Goal: Information Seeking & Learning: Learn about a topic

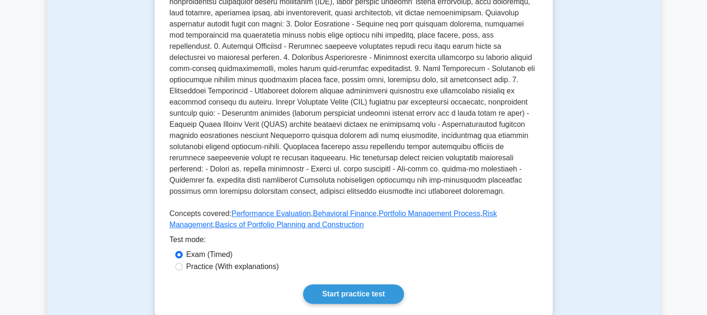
scroll to position [284, 0]
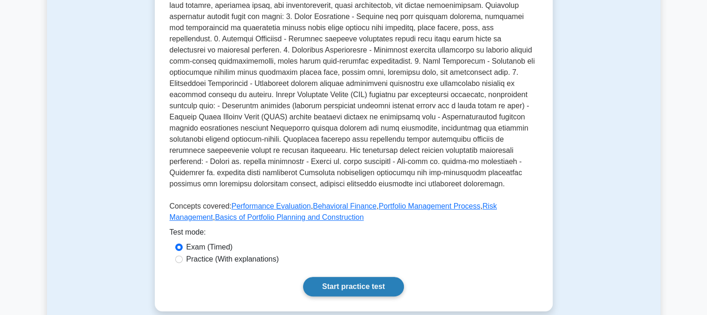
click at [365, 279] on link "Start practice test" at bounding box center [353, 287] width 101 height 20
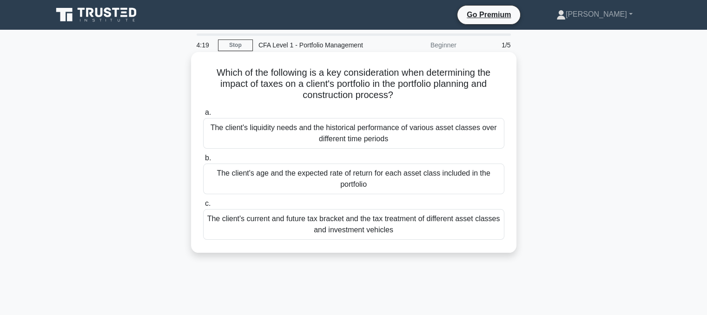
click at [337, 186] on div "The client's age and the expected rate of return for each asset class included …" at bounding box center [353, 179] width 301 height 31
click at [203, 161] on input "b. The client's age and the expected rate of return for each asset class includ…" at bounding box center [203, 158] width 0 height 6
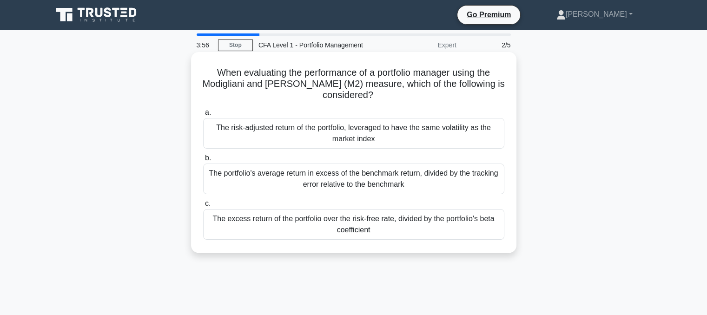
click at [323, 226] on div "The excess return of the portfolio over the risk-free rate, divided by the port…" at bounding box center [353, 224] width 301 height 31
click at [203, 207] on input "c. The excess return of the portfolio over the risk-free rate, divided by the p…" at bounding box center [203, 204] width 0 height 6
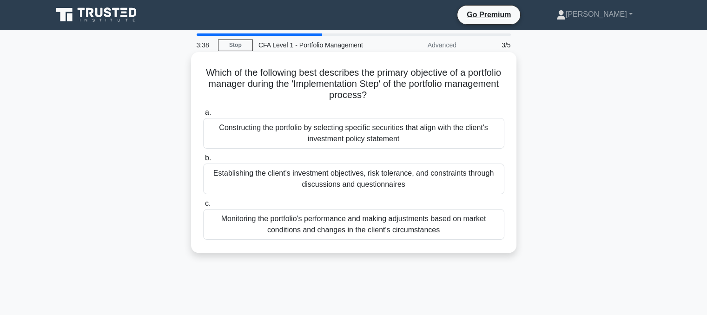
click at [340, 182] on div "Establishing the client's investment objectives, risk tolerance, and constraint…" at bounding box center [353, 179] width 301 height 31
click at [203, 161] on input "b. Establishing the client's investment objectives, risk tolerance, and constra…" at bounding box center [203, 158] width 0 height 6
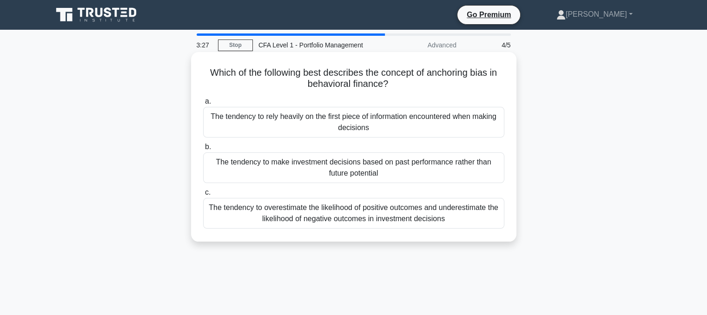
click at [337, 128] on div "The tendency to rely heavily on the first piece of information encountered when…" at bounding box center [353, 122] width 301 height 31
click at [203, 105] on input "a. The tendency to rely heavily on the first piece of information encountered w…" at bounding box center [203, 102] width 0 height 6
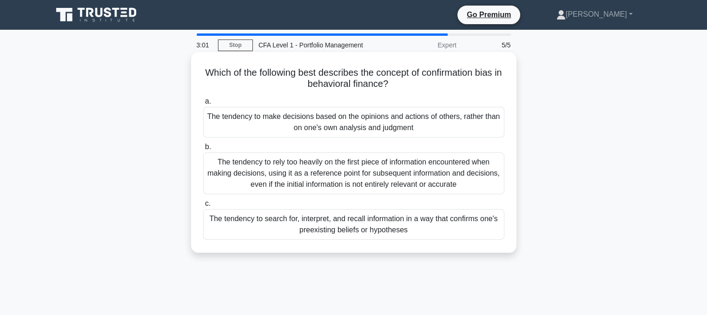
click at [407, 238] on div "The tendency to search for, interpret, and recall information in a way that con…" at bounding box center [353, 224] width 301 height 31
click at [203, 207] on input "c. The tendency to search for, interpret, and recall information in a way that …" at bounding box center [203, 204] width 0 height 6
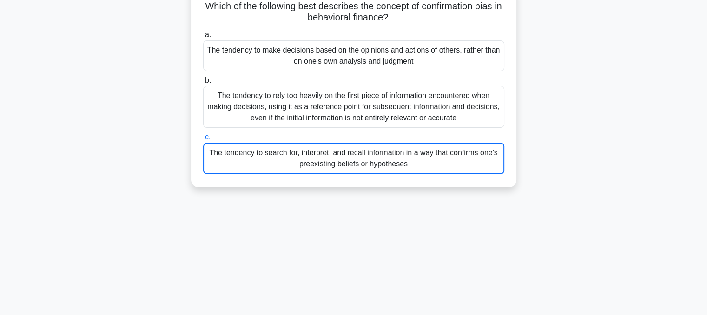
scroll to position [70, 0]
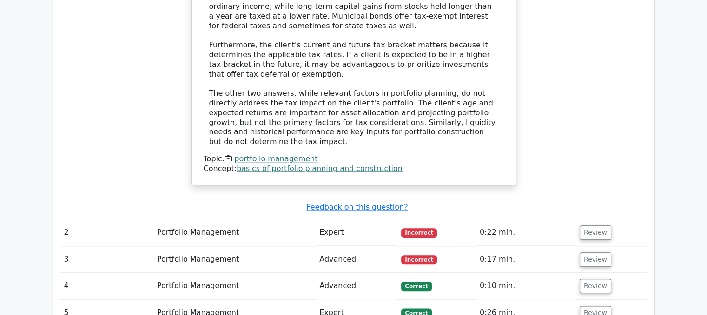
scroll to position [1022, 0]
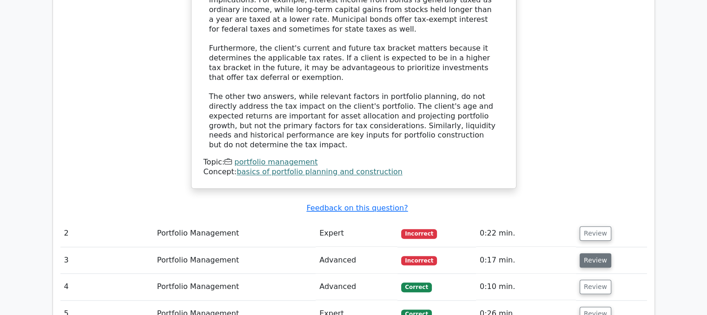
click at [591, 253] on button "Review" at bounding box center [596, 260] width 32 height 14
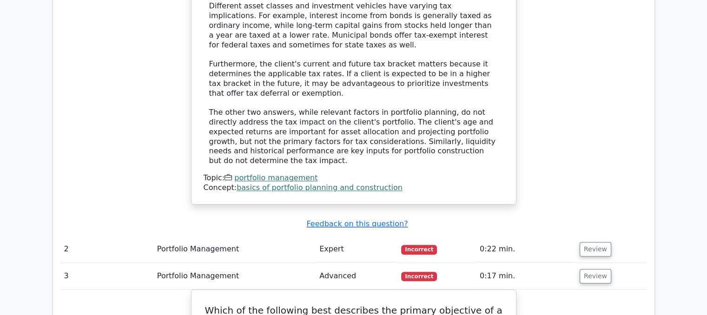
scroll to position [1004, 0]
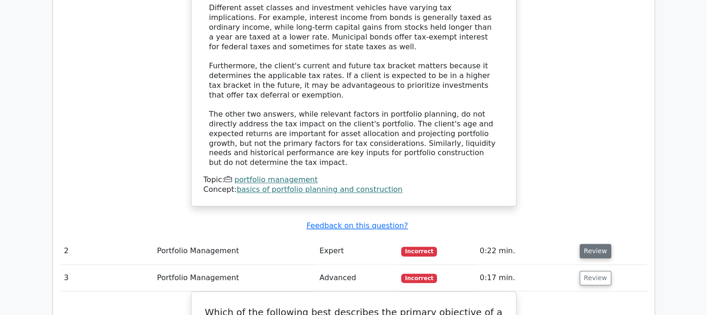
click at [588, 244] on button "Review" at bounding box center [596, 251] width 32 height 14
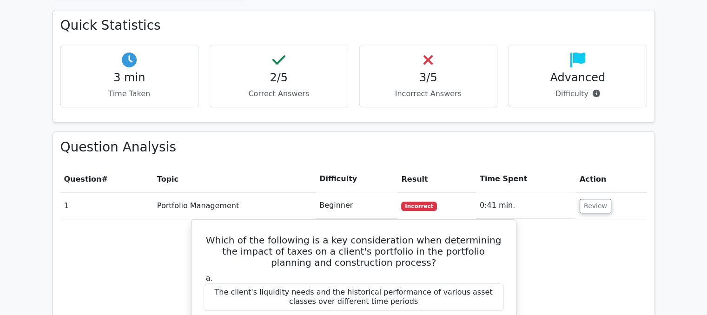
scroll to position [537, 0]
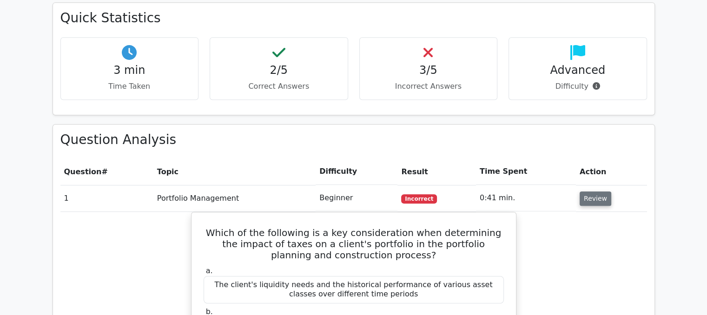
click at [597, 192] on button "Review" at bounding box center [596, 199] width 32 height 14
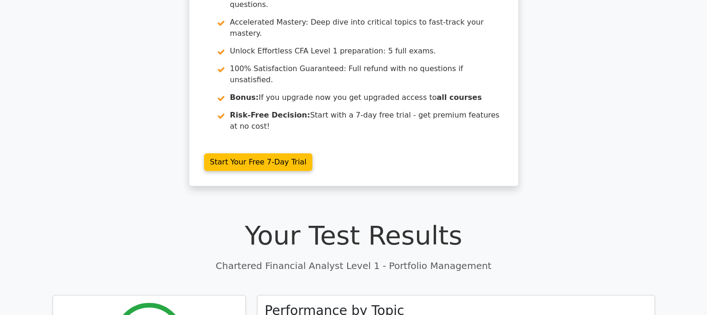
scroll to position [86, 0]
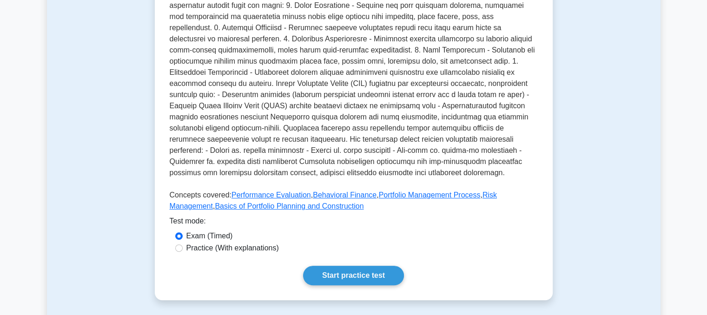
scroll to position [245, 0]
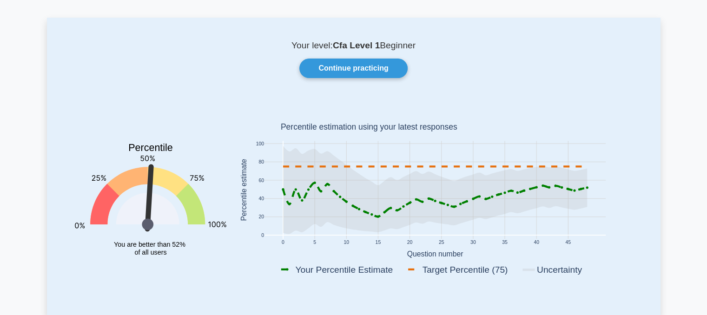
scroll to position [33, 0]
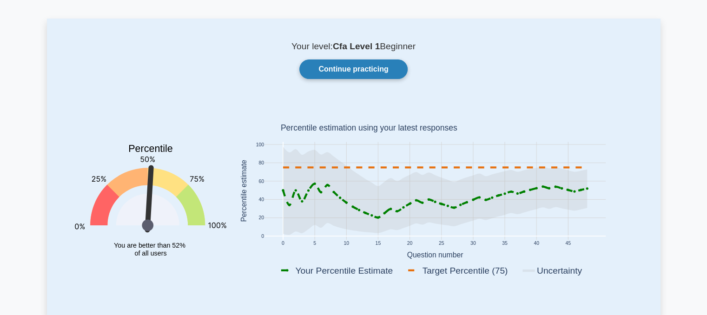
click at [337, 65] on link "Continue practicing" at bounding box center [353, 70] width 108 height 20
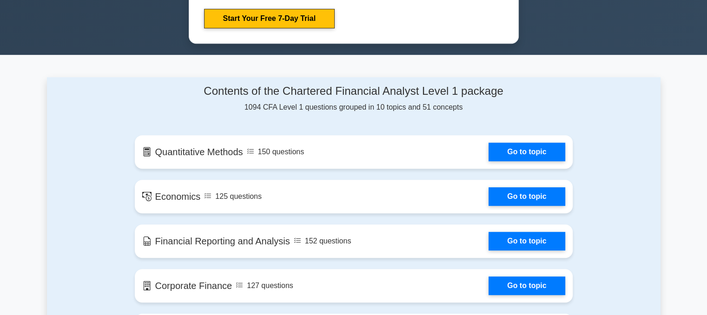
scroll to position [520, 0]
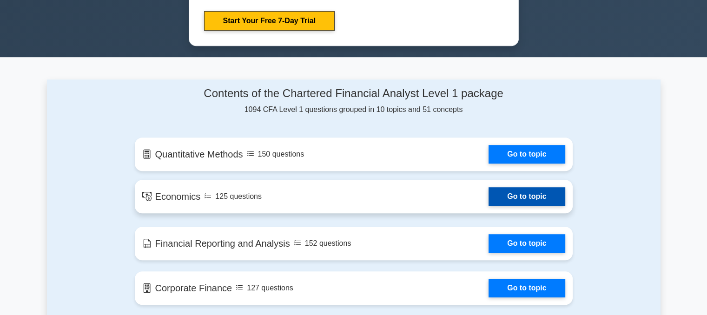
click at [500, 193] on link "Go to topic" at bounding box center [527, 196] width 76 height 19
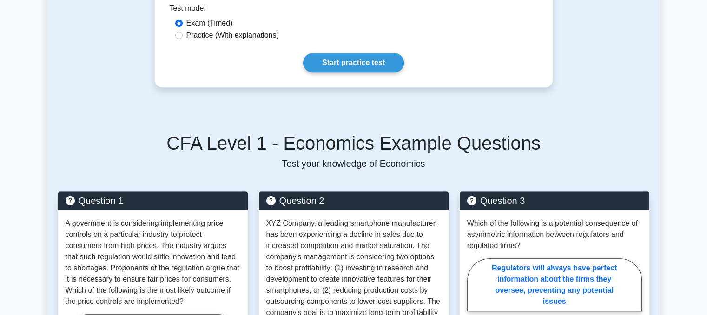
scroll to position [443, 0]
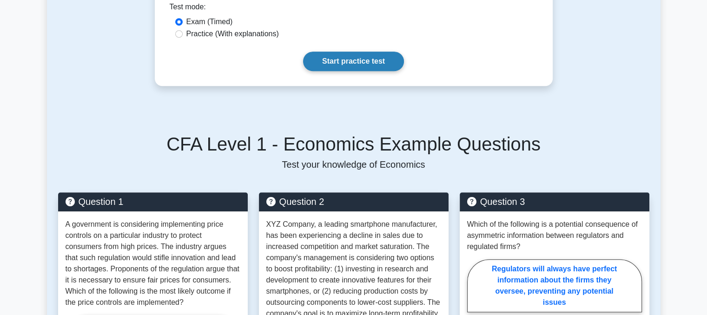
click at [334, 65] on link "Start practice test" at bounding box center [353, 62] width 101 height 20
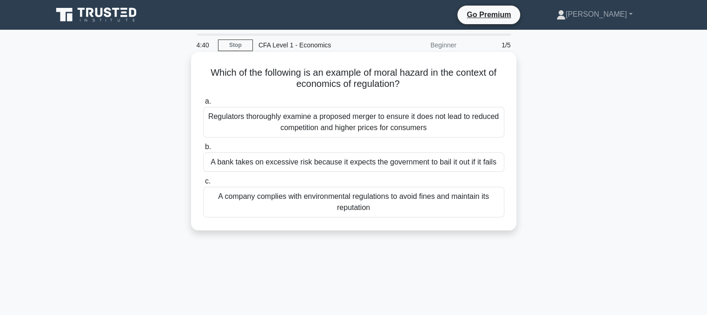
click at [314, 132] on div "Regulators thoroughly examine a proposed merger to ensure it does not lead to r…" at bounding box center [353, 122] width 301 height 31
click at [203, 105] on input "a. Regulators thoroughly examine a proposed merger to ensure it does not lead t…" at bounding box center [203, 102] width 0 height 6
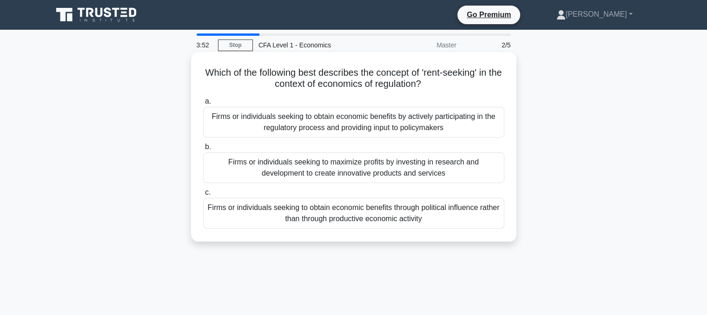
click at [322, 170] on div "Firms or individuals seeking to maximize profits by investing in research and d…" at bounding box center [353, 167] width 301 height 31
click at [203, 150] on input "b. Firms or individuals seeking to maximize profits by investing in research an…" at bounding box center [203, 147] width 0 height 6
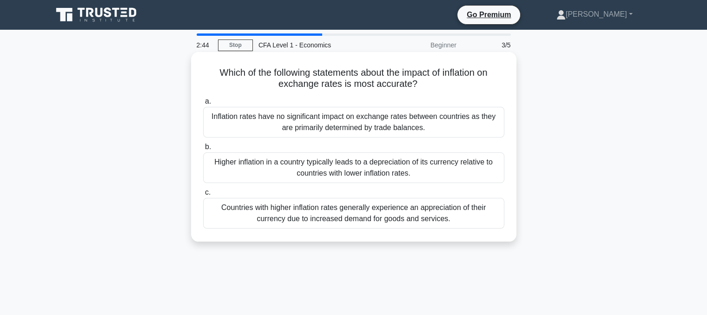
click at [268, 127] on div "Inflation rates have no significant impact on exchange rates between countries …" at bounding box center [353, 122] width 301 height 31
click at [203, 105] on input "a. Inflation rates have no significant impact on exchange rates between countri…" at bounding box center [203, 102] width 0 height 6
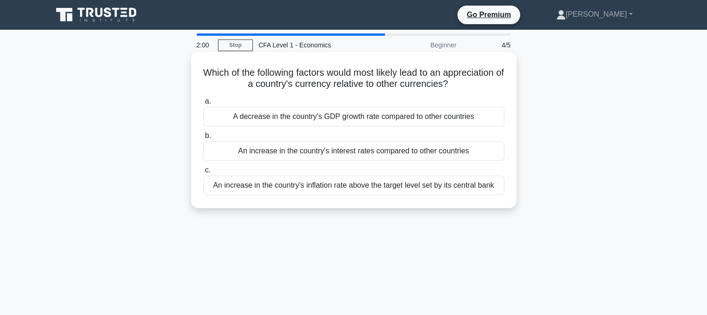
click at [381, 153] on div "An increase in the country's interest rates compared to other countries" at bounding box center [353, 151] width 301 height 20
click at [203, 139] on input "b. An increase in the country's interest rates compared to other countries" at bounding box center [203, 136] width 0 height 6
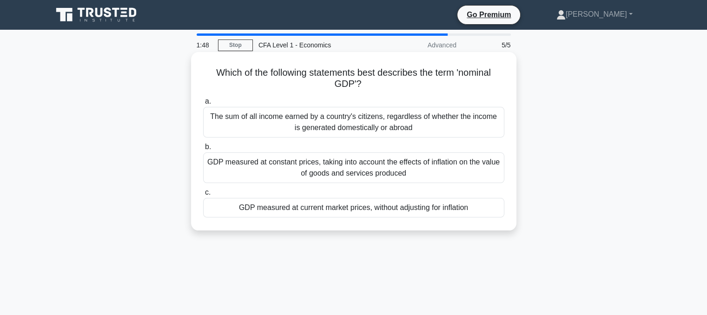
click at [417, 122] on div "The sum of all income earned by a country's citizens, regardless of whether the…" at bounding box center [353, 122] width 301 height 31
click at [203, 105] on input "a. The sum of all income earned by a country's citizens, regardless of whether …" at bounding box center [203, 102] width 0 height 6
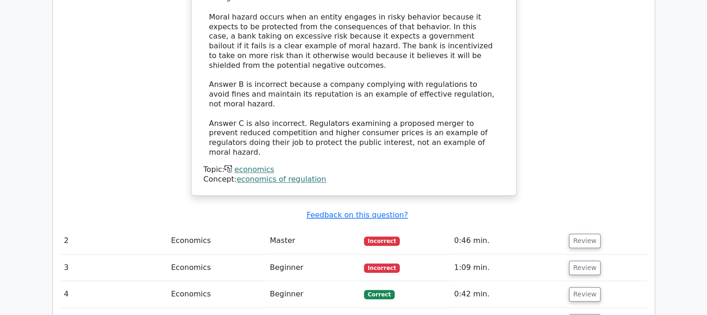
scroll to position [968, 0]
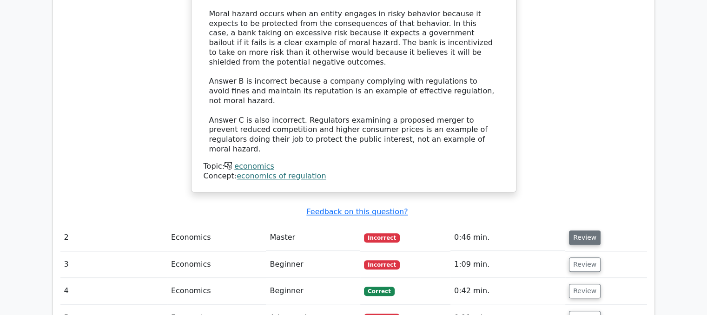
click at [584, 231] on button "Review" at bounding box center [585, 238] width 32 height 14
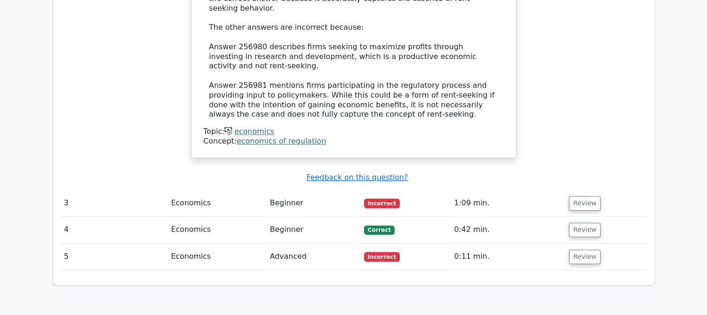
scroll to position [1452, 0]
click at [575, 197] on button "Review" at bounding box center [585, 204] width 32 height 14
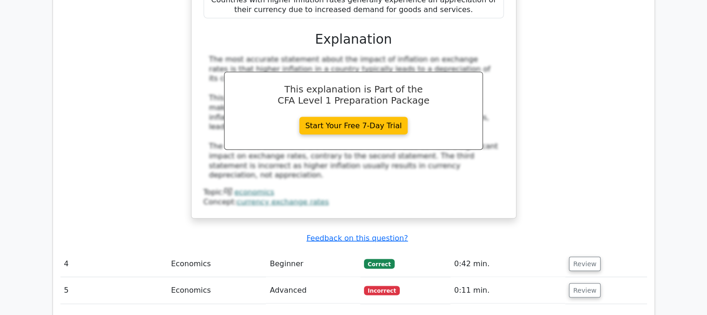
scroll to position [1817, 0]
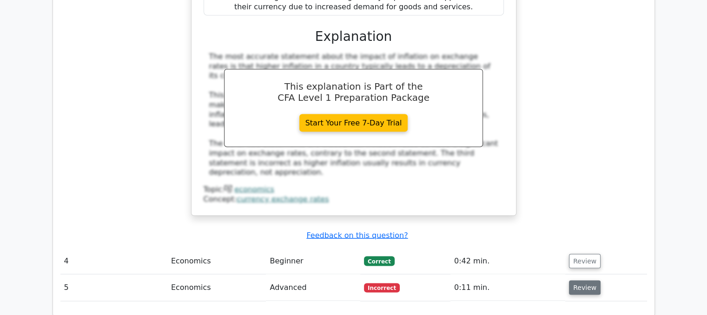
click at [577, 281] on button "Review" at bounding box center [585, 288] width 32 height 14
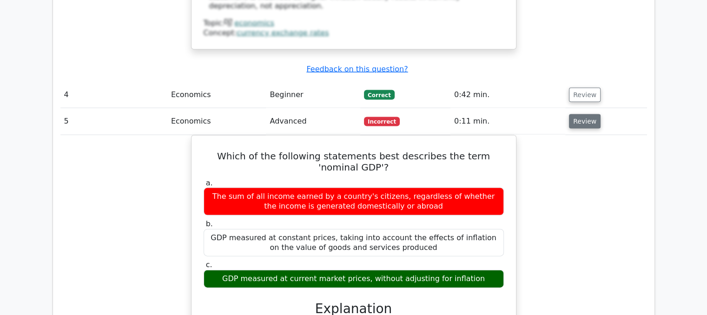
scroll to position [1982, 0]
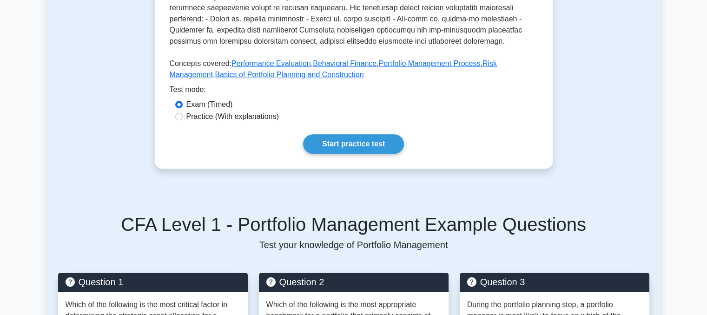
scroll to position [428, 0]
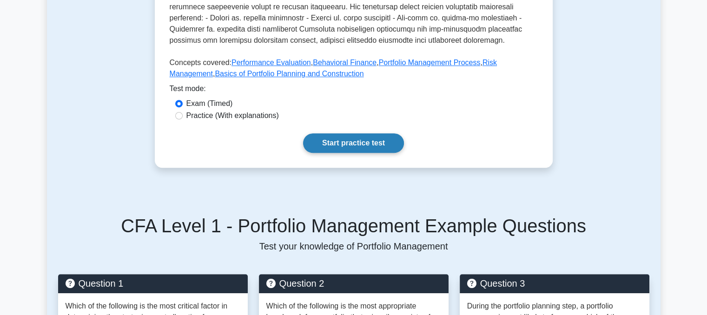
click at [344, 133] on link "Start practice test" at bounding box center [353, 143] width 101 height 20
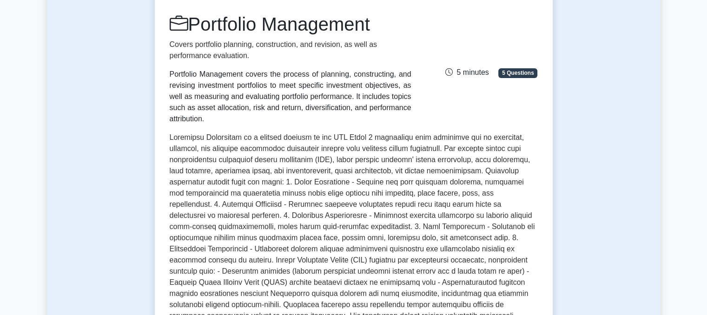
scroll to position [104, 0]
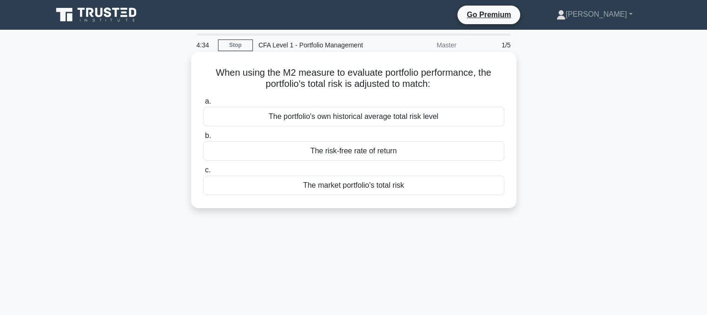
click at [359, 184] on div "The market portfolio's total risk" at bounding box center [353, 186] width 301 height 20
click at [203, 173] on input "c. The market portfolio's total risk" at bounding box center [203, 170] width 0 height 6
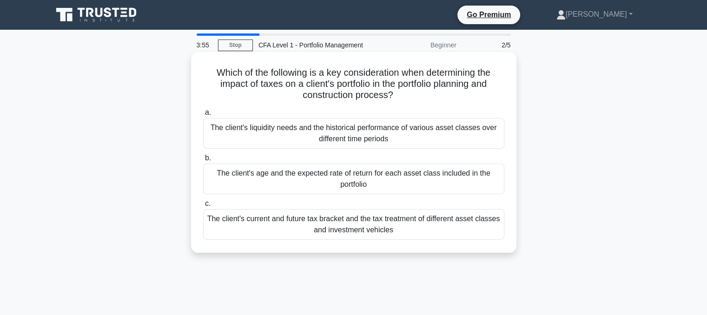
click at [357, 227] on div "The client's current and future tax bracket and the tax treatment of different …" at bounding box center [353, 224] width 301 height 31
click at [203, 207] on input "c. The client's current and future tax bracket and the tax treatment of differe…" at bounding box center [203, 204] width 0 height 6
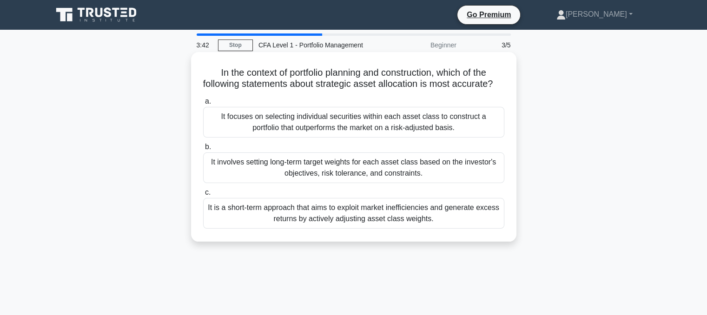
click at [372, 183] on div "It involves setting long-term target weights for each asset class based on the …" at bounding box center [353, 167] width 301 height 31
click at [203, 150] on input "b. It involves setting long-term target weights for each asset class based on t…" at bounding box center [203, 147] width 0 height 6
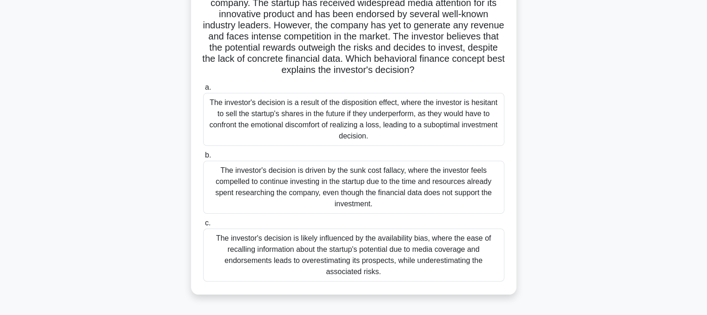
scroll to position [103, 0]
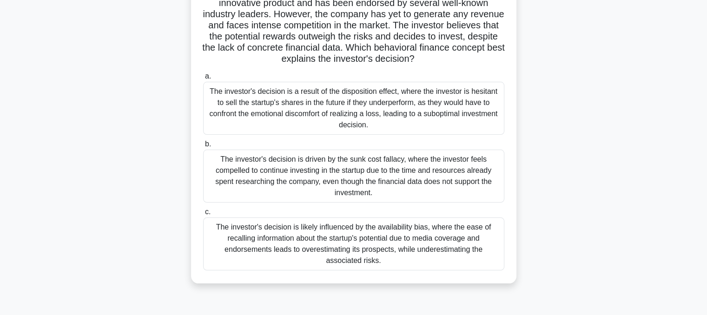
click at [373, 246] on div "The investor's decision is likely influenced by the availability bias, where th…" at bounding box center [353, 244] width 301 height 53
click at [203, 215] on input "c. The investor's decision is likely influenced by the availability bias, where…" at bounding box center [203, 212] width 0 height 6
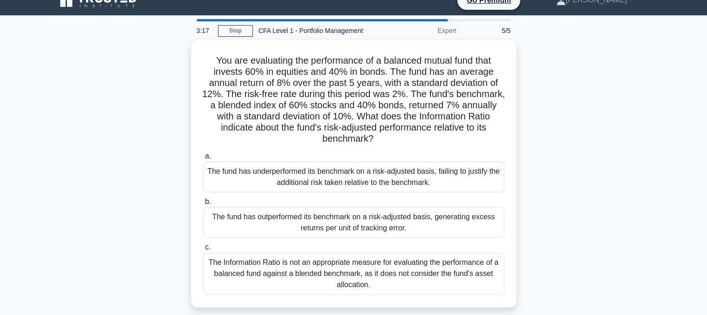
scroll to position [15, 0]
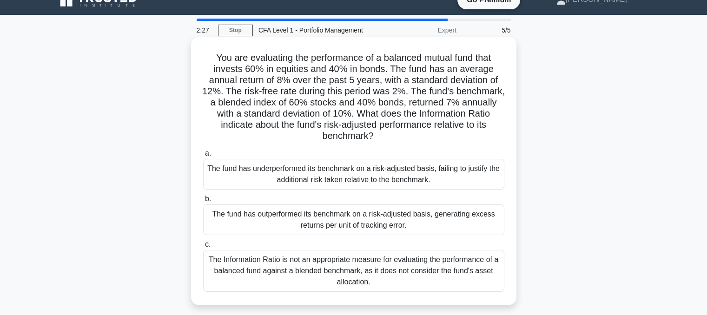
click at [412, 218] on div "The fund has outperformed its benchmark on a risk-adjusted basis, generating ex…" at bounding box center [353, 220] width 301 height 31
click at [203, 202] on input "b. The fund has outperformed its benchmark on a risk-adjusted basis, generating…" at bounding box center [203, 199] width 0 height 6
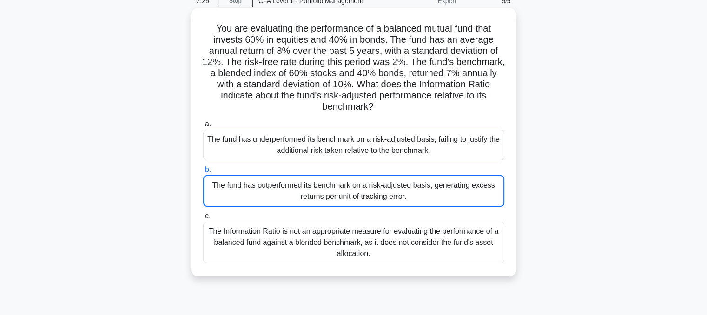
scroll to position [31, 0]
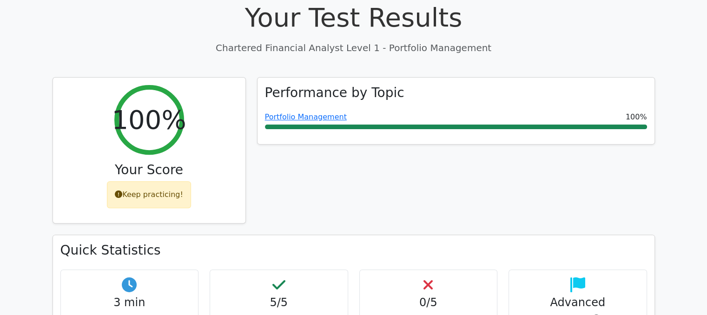
scroll to position [297, 0]
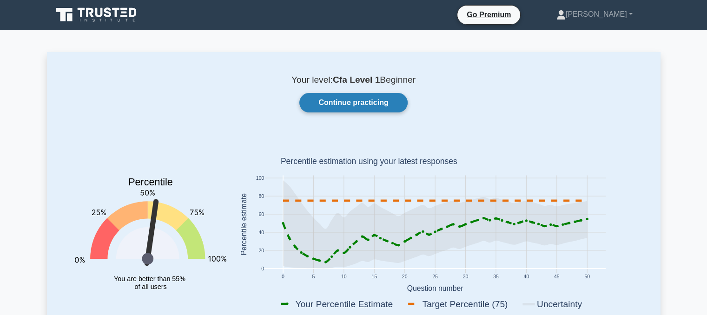
click at [337, 106] on link "Continue practicing" at bounding box center [353, 103] width 108 height 20
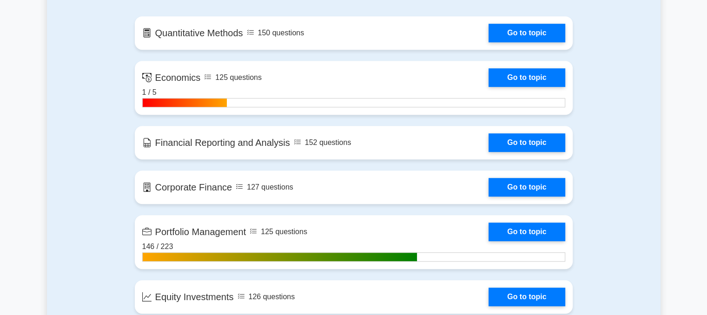
scroll to position [641, 0]
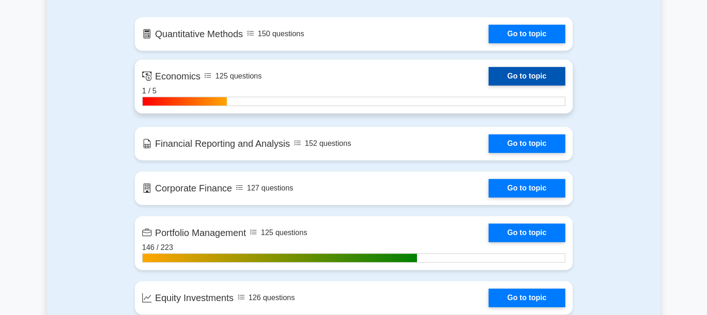
click at [505, 67] on link "Go to topic" at bounding box center [527, 76] width 76 height 19
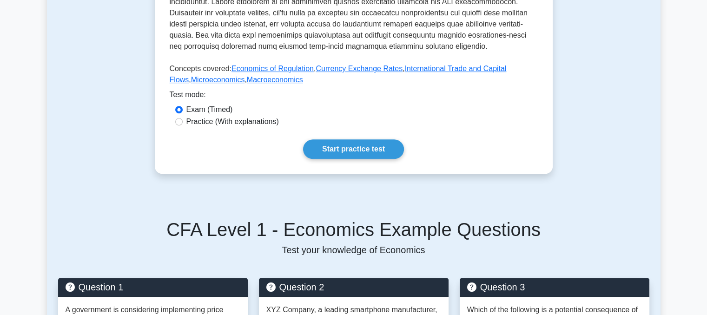
scroll to position [355, 0]
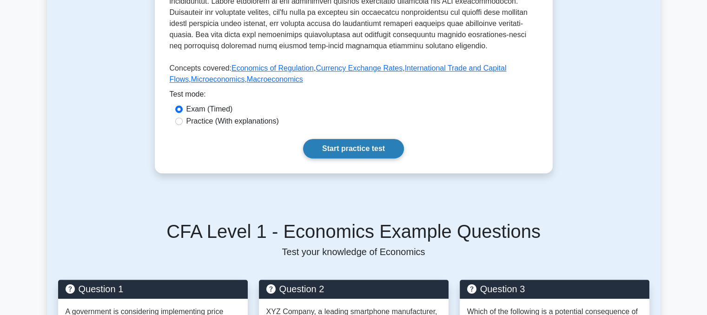
click at [361, 151] on link "Start practice test" at bounding box center [353, 149] width 101 height 20
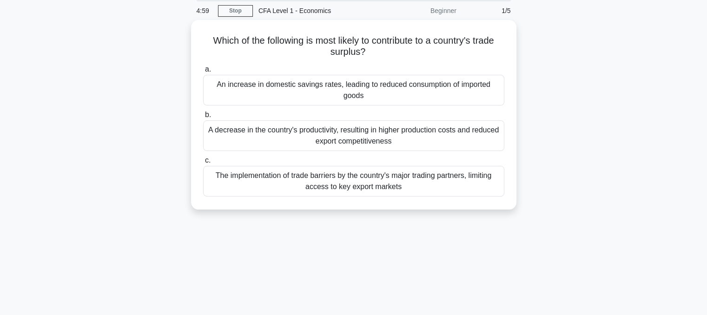
scroll to position [33, 0]
click at [331, 99] on div "An increase in domestic savings rates, leading to reduced consumption of import…" at bounding box center [353, 88] width 301 height 31
click at [203, 71] on input "a. An increase in domestic savings rates, leading to reduced consumption of imp…" at bounding box center [203, 68] width 0 height 6
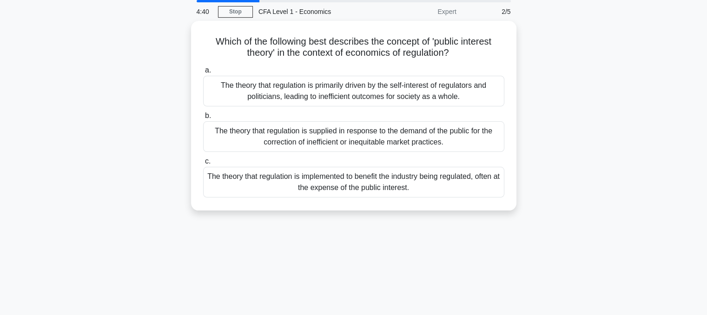
scroll to position [0, 0]
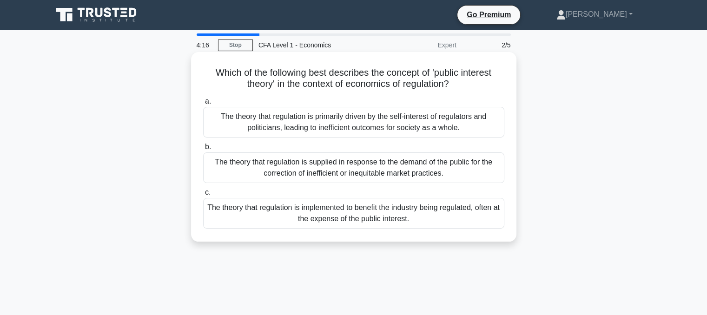
click at [428, 217] on div "The theory that regulation is implemented to benefit the industry being regulat…" at bounding box center [353, 213] width 301 height 31
click at [203, 196] on input "c. The theory that regulation is implemented to benefit the industry being regu…" at bounding box center [203, 193] width 0 height 6
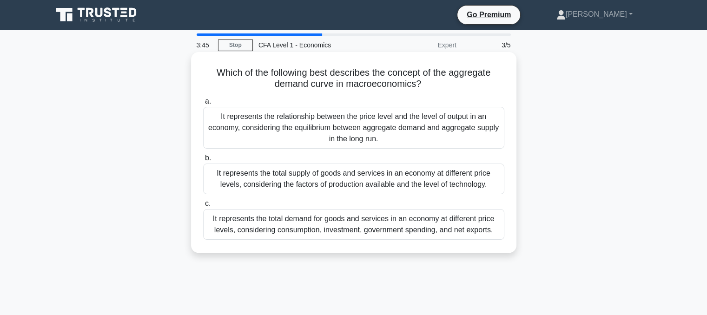
click at [346, 179] on div "It represents the total supply of goods and services in an economy at different…" at bounding box center [353, 179] width 301 height 31
click at [203, 161] on input "b. It represents the total supply of goods and services in an economy at differ…" at bounding box center [203, 158] width 0 height 6
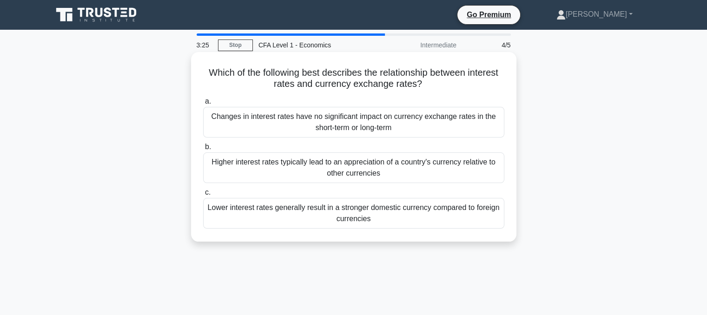
click at [360, 129] on div "Changes in interest rates have no significant impact on currency exchange rates…" at bounding box center [353, 122] width 301 height 31
click at [203, 105] on input "a. Changes in interest rates have no significant impact on currency exchange ra…" at bounding box center [203, 102] width 0 height 6
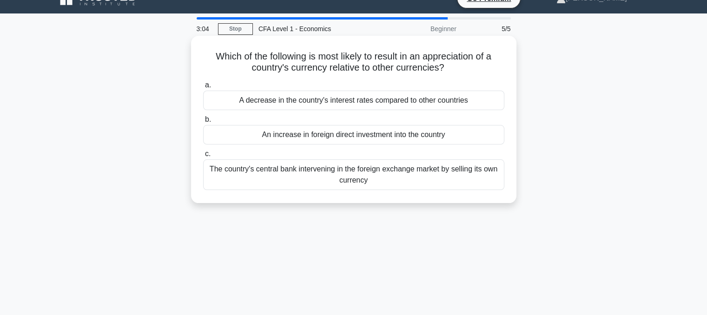
scroll to position [11, 0]
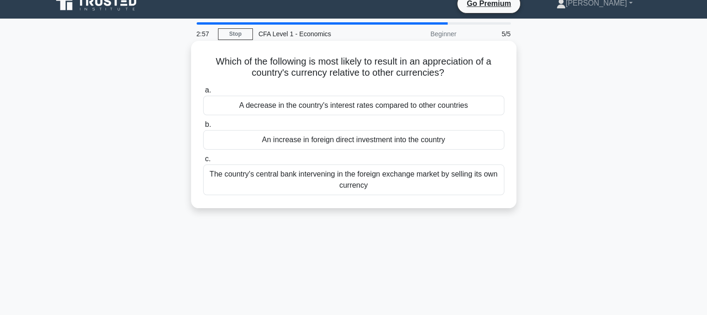
click at [380, 173] on div "The country's central bank intervening in the foreign exchange market by sellin…" at bounding box center [353, 180] width 301 height 31
click at [203, 162] on input "c. The country's central bank intervening in the foreign exchange market by sel…" at bounding box center [203, 159] width 0 height 6
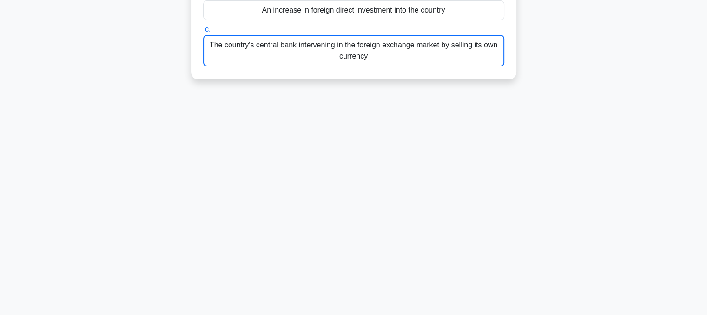
scroll to position [167, 0]
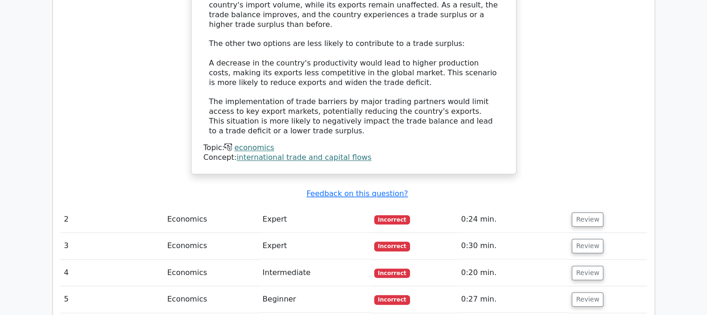
scroll to position [1006, 0]
click at [583, 212] on button "Review" at bounding box center [588, 219] width 32 height 14
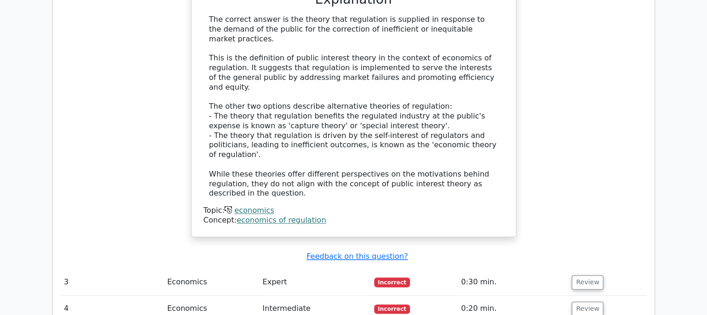
scroll to position [1435, 0]
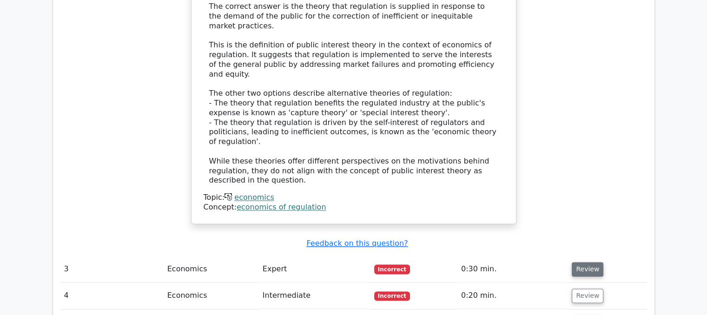
click at [583, 262] on button "Review" at bounding box center [588, 269] width 32 height 14
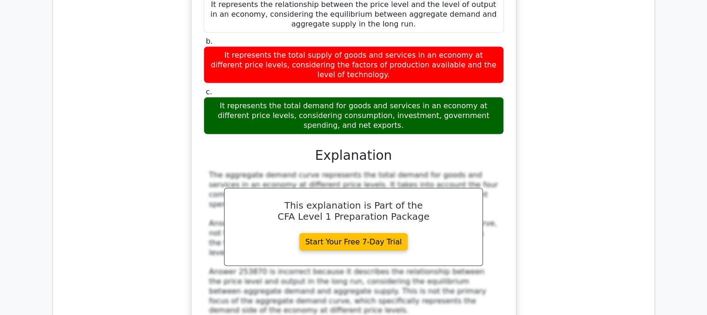
scroll to position [1852, 0]
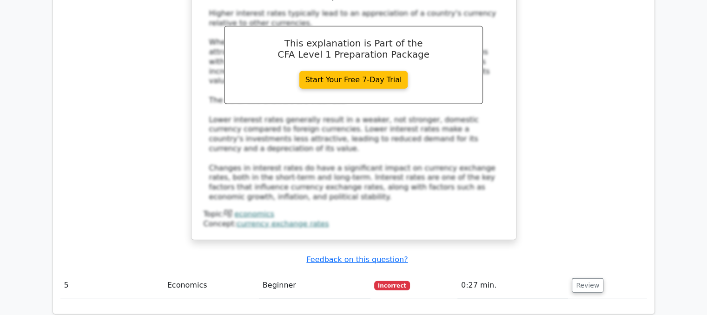
scroll to position [2379, 0]
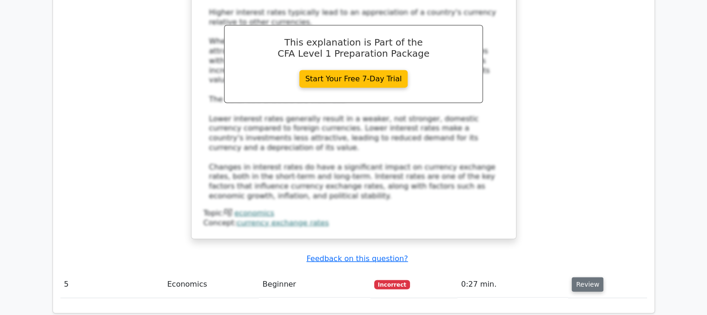
click at [588, 278] on button "Review" at bounding box center [588, 285] width 32 height 14
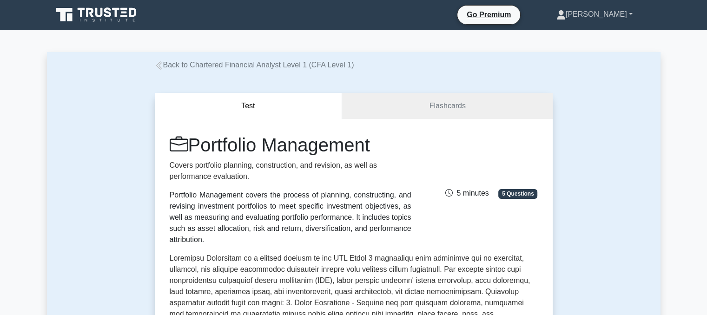
click at [602, 13] on link "[PERSON_NAME]" at bounding box center [594, 14] width 121 height 19
click at [586, 36] on link "Profile" at bounding box center [571, 36] width 73 height 15
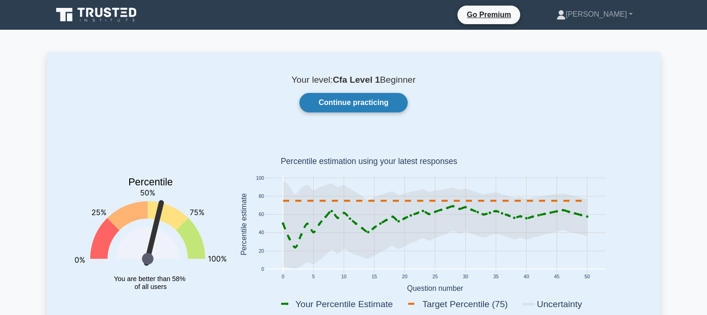
click at [383, 99] on link "Continue practicing" at bounding box center [353, 103] width 108 height 20
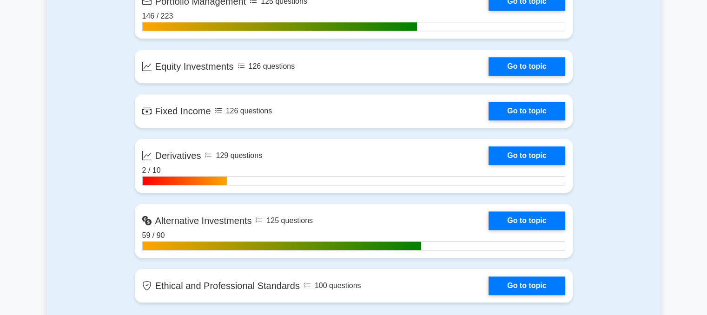
scroll to position [873, 0]
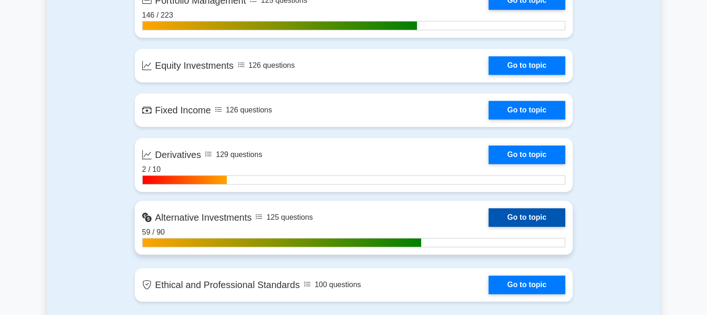
click at [519, 212] on link "Go to topic" at bounding box center [527, 217] width 76 height 19
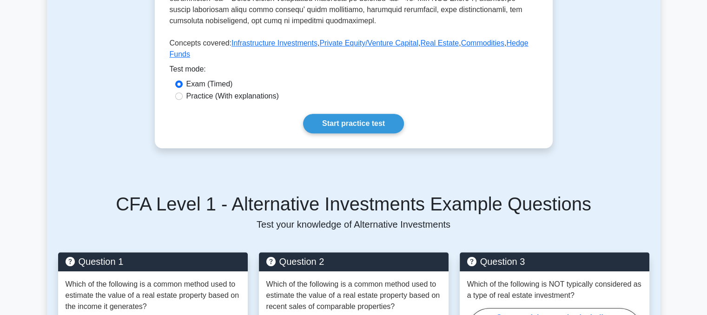
scroll to position [422, 0]
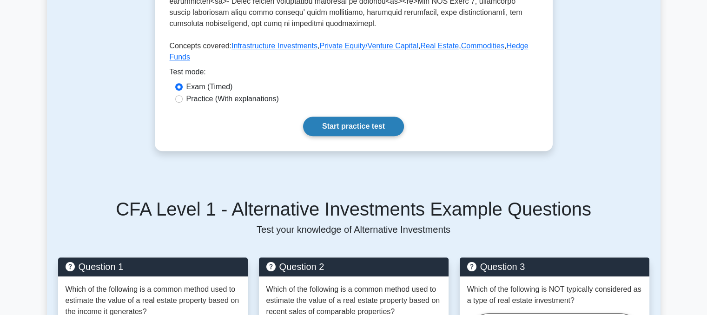
click at [333, 117] on link "Start practice test" at bounding box center [353, 127] width 101 height 20
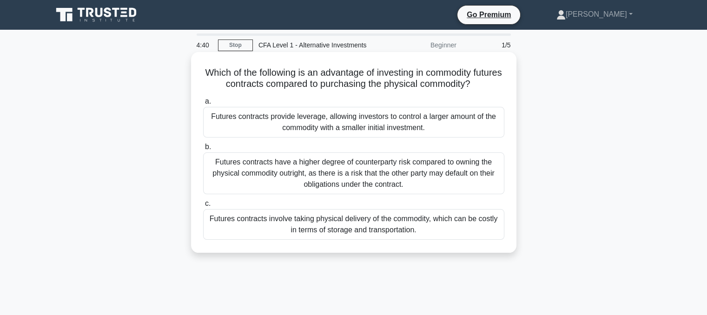
click at [399, 183] on div "Futures contracts have a higher degree of counterparty risk compared to owning …" at bounding box center [353, 173] width 301 height 42
click at [203, 150] on input "b. Futures contracts have a higher degree of counterparty risk compared to owni…" at bounding box center [203, 147] width 0 height 6
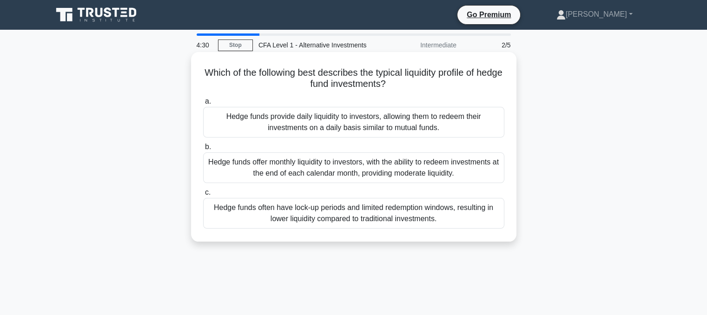
click at [389, 218] on div "Hedge funds often have lock-up periods and limited redemption windows, resultin…" at bounding box center [353, 213] width 301 height 31
click at [203, 196] on input "c. Hedge funds often have lock-up periods and limited redemption windows, resul…" at bounding box center [203, 193] width 0 height 6
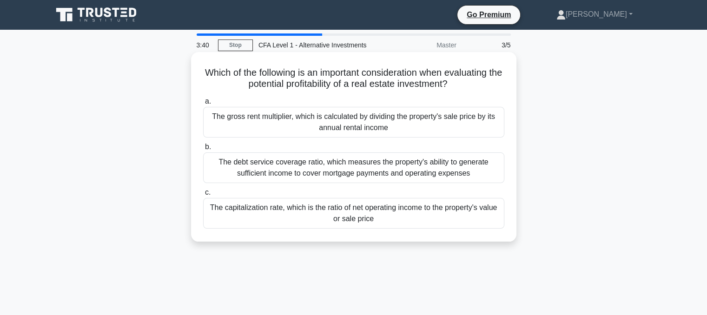
click at [326, 134] on div "The gross rent multiplier, which is calculated by dividing the property's sale …" at bounding box center [353, 122] width 301 height 31
click at [203, 105] on input "a. The gross rent multiplier, which is calculated by dividing the property's sa…" at bounding box center [203, 102] width 0 height 6
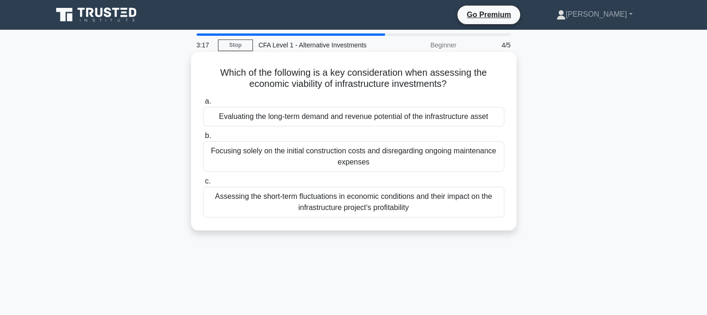
click at [278, 199] on div "Assessing the short-term fluctuations in economic conditions and their impact o…" at bounding box center [353, 202] width 301 height 31
click at [203, 185] on input "c. Assessing the short-term fluctuations in economic conditions and their impac…" at bounding box center [203, 182] width 0 height 6
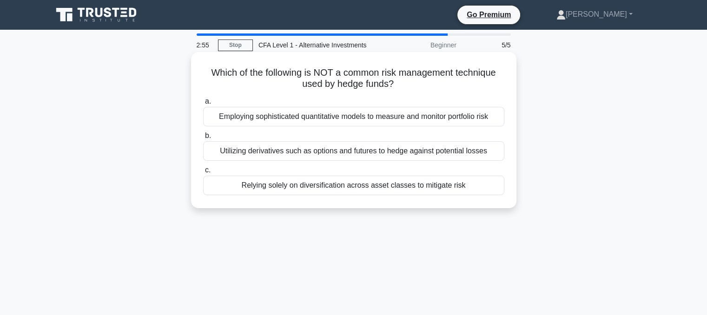
click at [309, 151] on div "Utilizing derivatives such as options and futures to hedge against potential lo…" at bounding box center [353, 151] width 301 height 20
click at [203, 139] on input "b. Utilizing derivatives such as options and futures to hedge against potential…" at bounding box center [203, 136] width 0 height 6
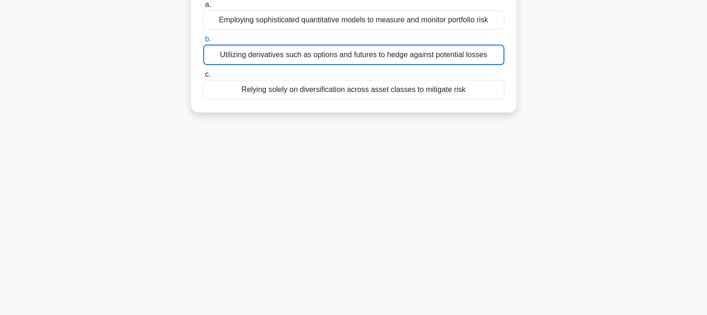
scroll to position [99, 0]
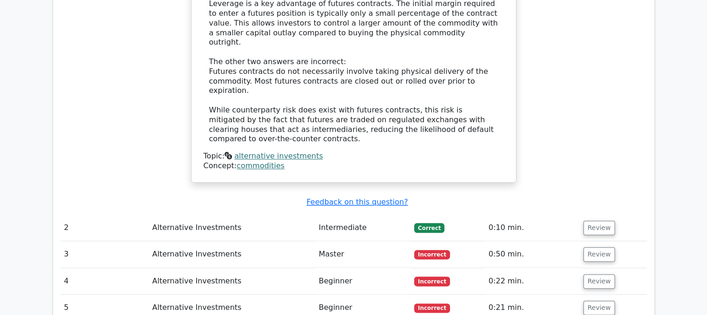
scroll to position [1065, 0]
click at [594, 302] on button "Review" at bounding box center [599, 309] width 32 height 14
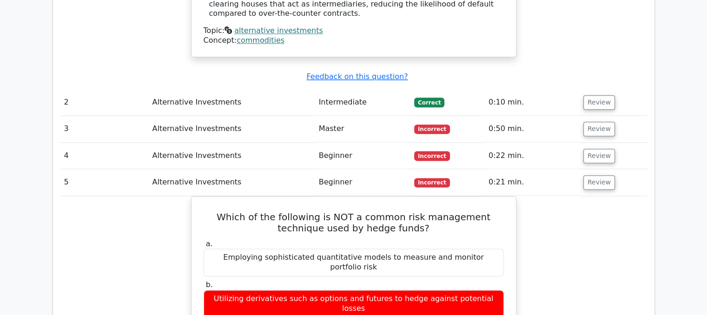
scroll to position [1184, 0]
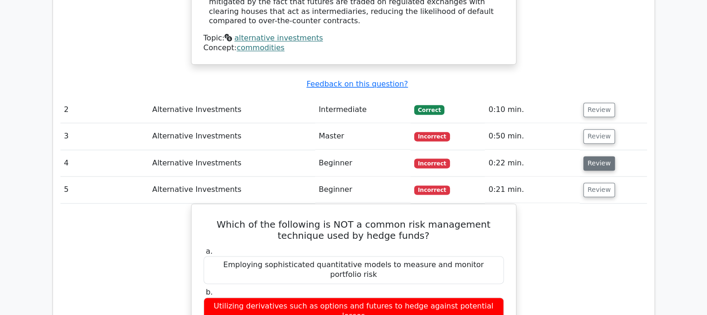
click at [591, 156] on button "Review" at bounding box center [599, 163] width 32 height 14
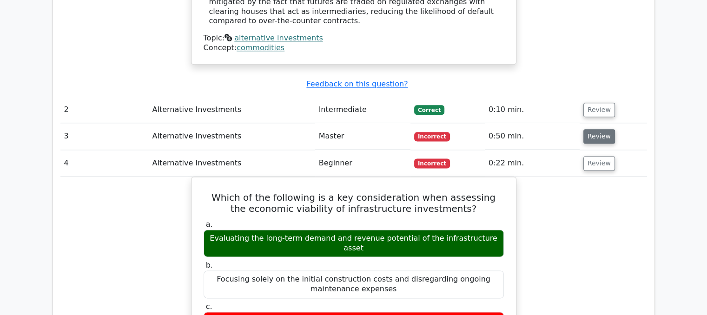
click at [594, 129] on button "Review" at bounding box center [599, 136] width 32 height 14
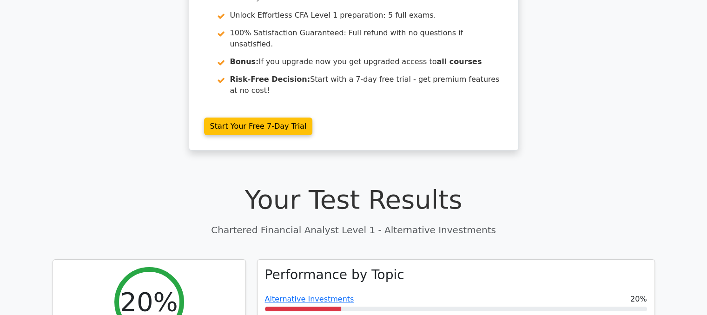
scroll to position [0, 0]
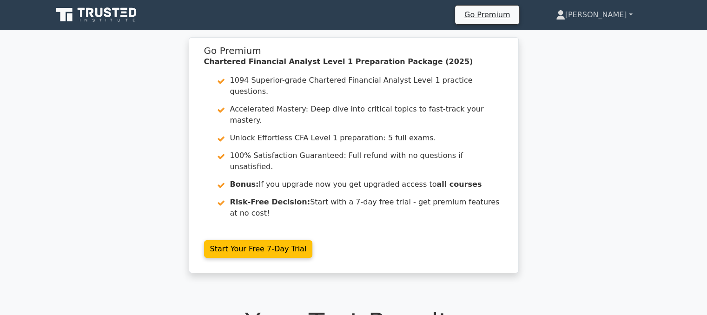
click at [606, 15] on link "[PERSON_NAME]" at bounding box center [594, 15] width 121 height 19
click at [588, 31] on link "Profile" at bounding box center [570, 36] width 73 height 15
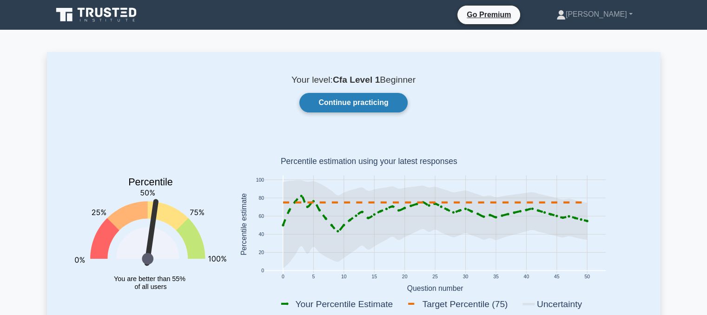
click at [340, 105] on link "Continue practicing" at bounding box center [353, 103] width 108 height 20
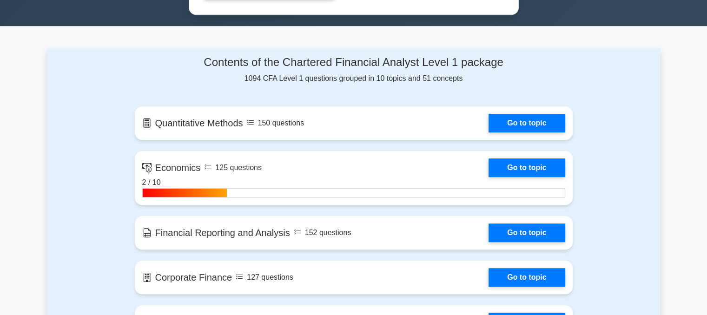
scroll to position [550, 0]
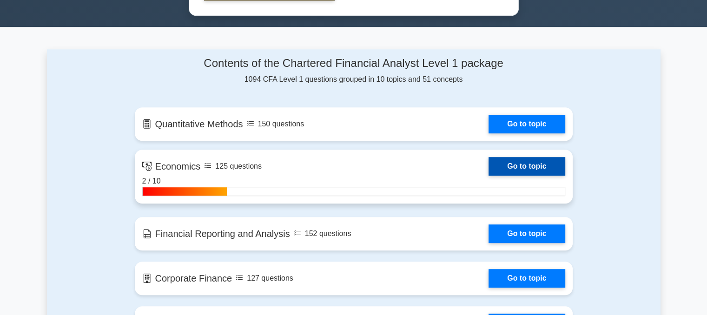
click at [504, 164] on link "Go to topic" at bounding box center [527, 166] width 76 height 19
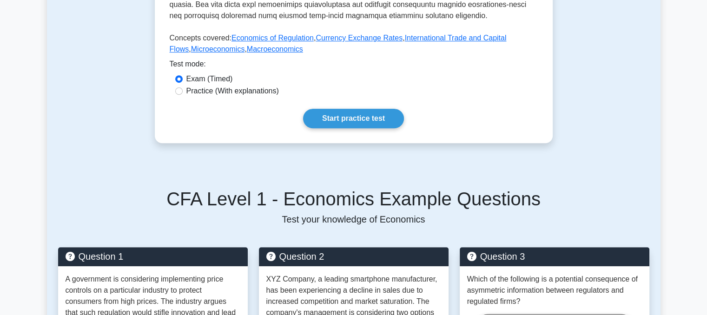
scroll to position [407, 0]
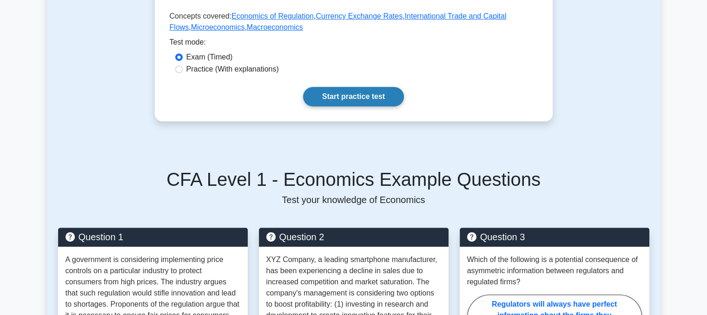
click at [347, 92] on link "Start practice test" at bounding box center [353, 97] width 101 height 20
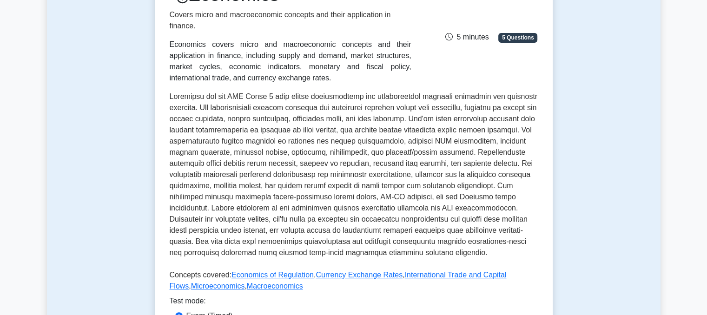
scroll to position [0, 0]
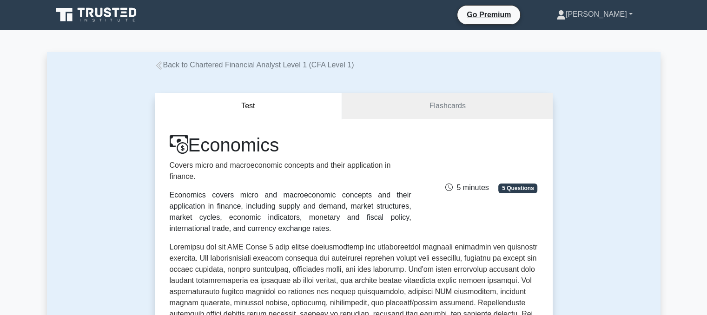
click at [614, 19] on link "[PERSON_NAME]" at bounding box center [594, 14] width 121 height 19
click at [590, 32] on link "Profile" at bounding box center [571, 36] width 73 height 15
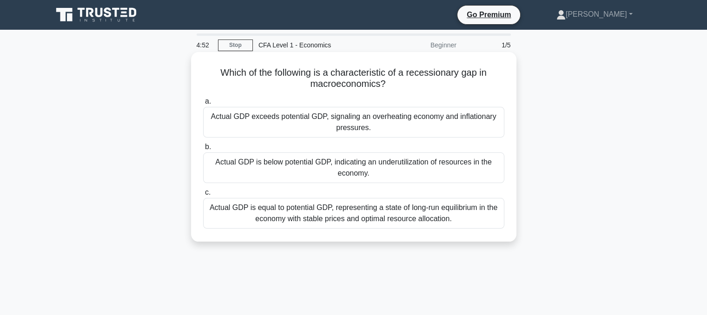
click at [298, 166] on div "Actual GDP is below potential GDP, indicating an underutilization of resources …" at bounding box center [353, 167] width 301 height 31
click at [203, 150] on input "b. Actual GDP is below potential GDP, indicating an underutilization of resourc…" at bounding box center [203, 147] width 0 height 6
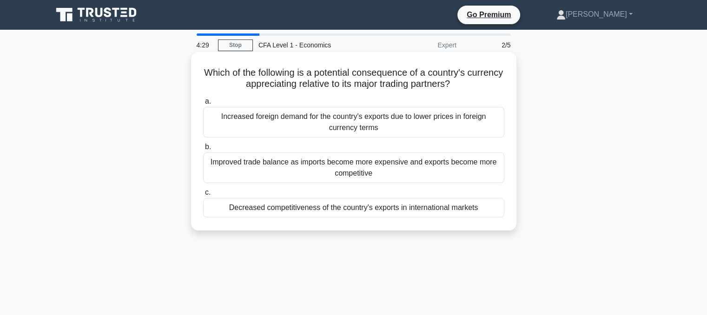
click at [270, 128] on div "Increased foreign demand for the country's exports due to lower prices in forei…" at bounding box center [353, 122] width 301 height 31
click at [203, 105] on input "a. Increased foreign demand for the country's exports due to lower prices in fo…" at bounding box center [203, 102] width 0 height 6
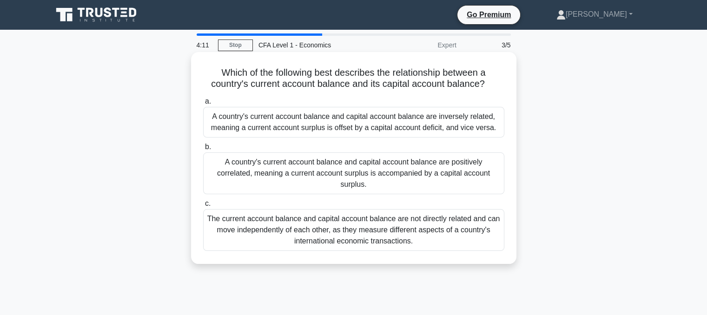
click at [270, 135] on div "A country's current account balance and capital account balance are inversely r…" at bounding box center [353, 122] width 301 height 31
click at [203, 105] on input "a. A country's current account balance and capital account balance are inversel…" at bounding box center [203, 102] width 0 height 6
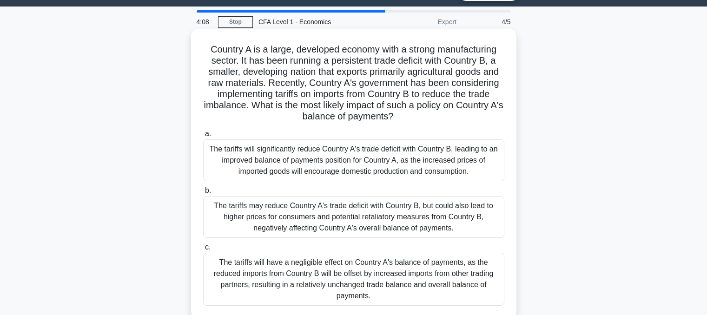
scroll to position [24, 0]
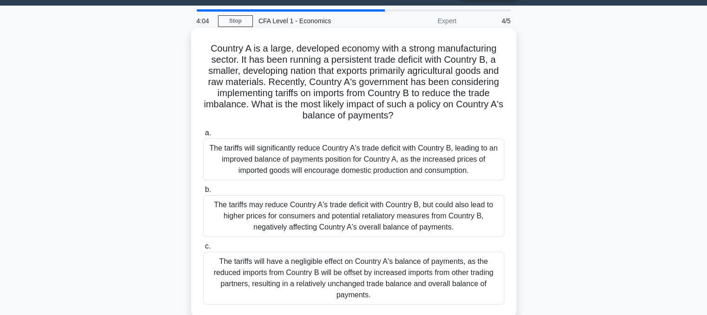
click at [248, 216] on div "The tariffs may reduce Country A's trade deficit with Country B, but could also…" at bounding box center [353, 216] width 301 height 42
click at [203, 193] on input "b. The tariffs may reduce Country A's trade deficit with Country B, but could a…" at bounding box center [203, 190] width 0 height 6
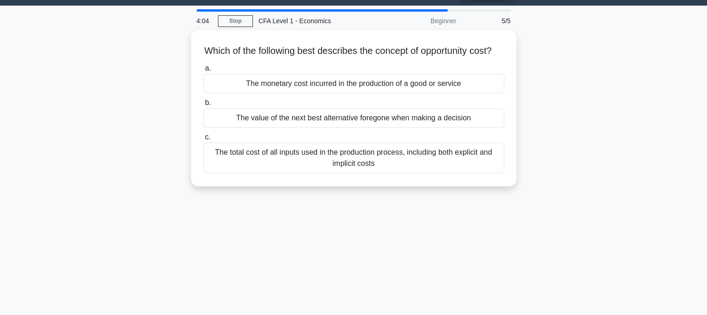
scroll to position [0, 0]
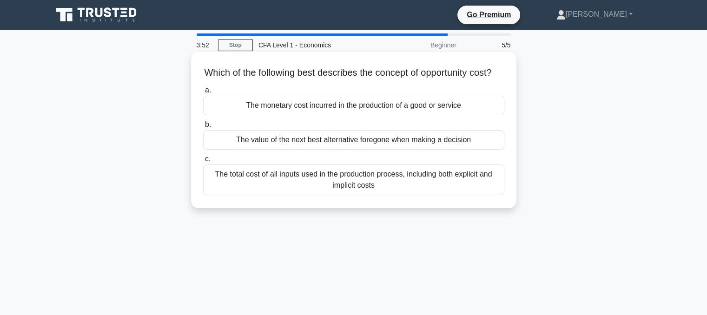
click at [267, 150] on div "The value of the next best alternative foregone when making a decision" at bounding box center [353, 140] width 301 height 20
click at [203, 128] on input "b. The value of the next best alternative foregone when making a decision" at bounding box center [203, 125] width 0 height 6
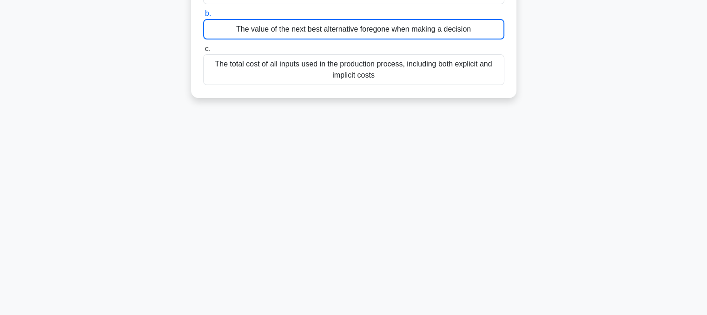
scroll to position [112, 0]
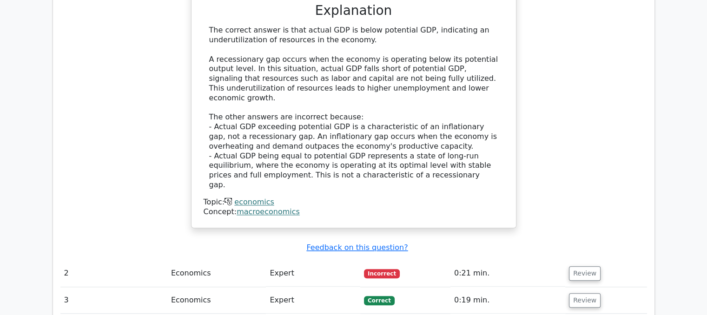
scroll to position [974, 0]
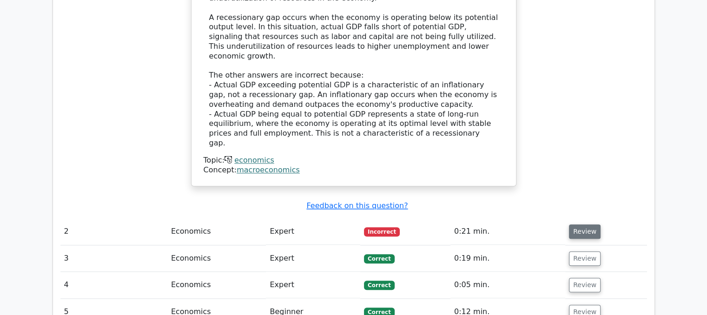
click at [574, 225] on button "Review" at bounding box center [585, 232] width 32 height 14
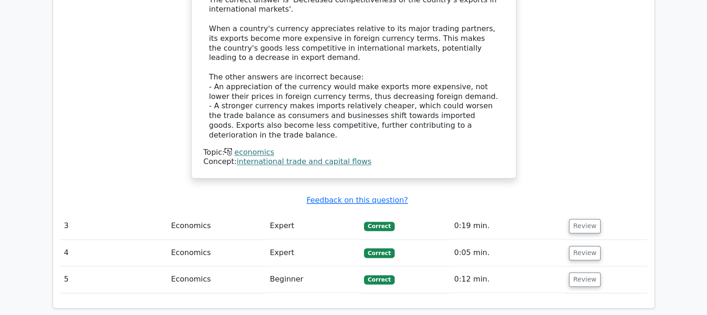
scroll to position [1414, 0]
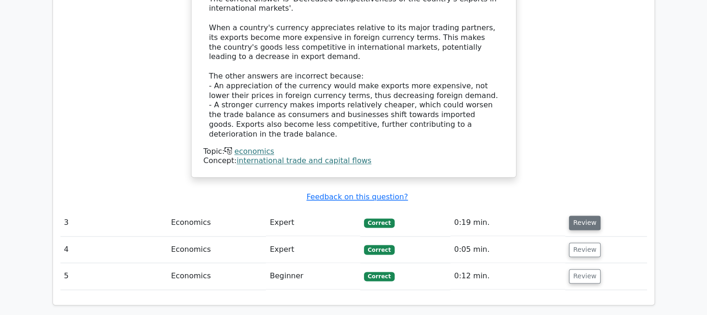
click at [580, 216] on button "Review" at bounding box center [585, 223] width 32 height 14
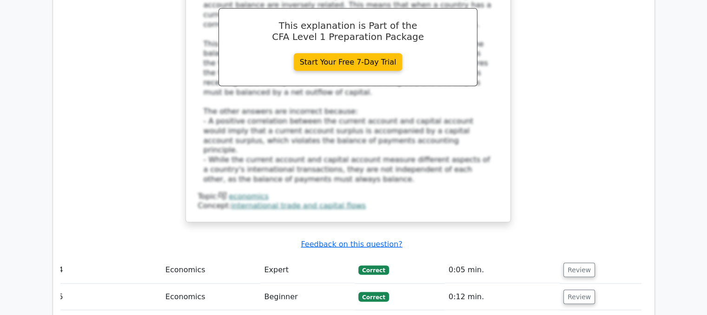
scroll to position [1895, 0]
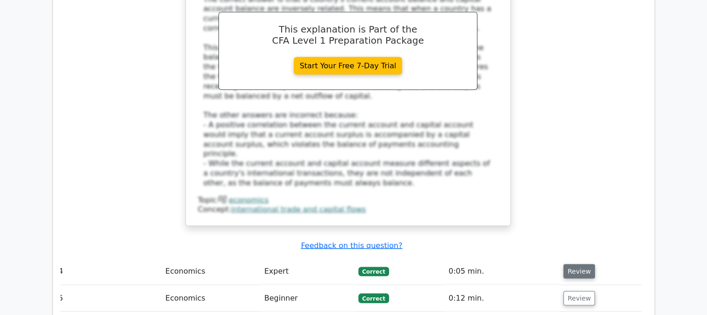
click at [576, 265] on button "Review" at bounding box center [579, 272] width 32 height 14
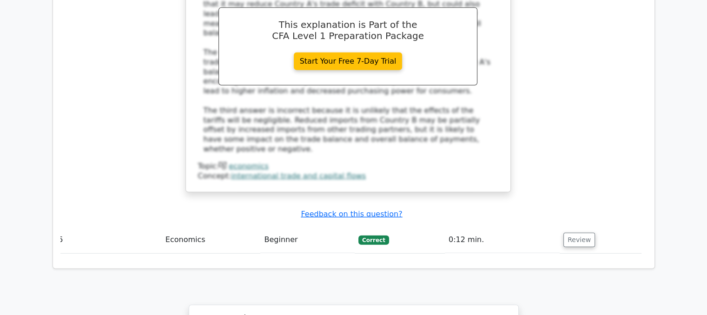
scroll to position [2520, 0]
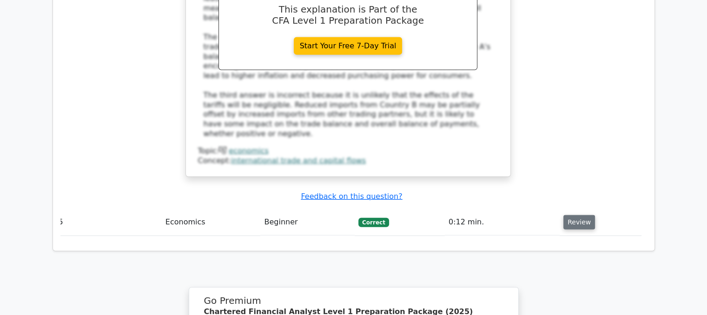
click at [563, 215] on button "Review" at bounding box center [579, 222] width 32 height 14
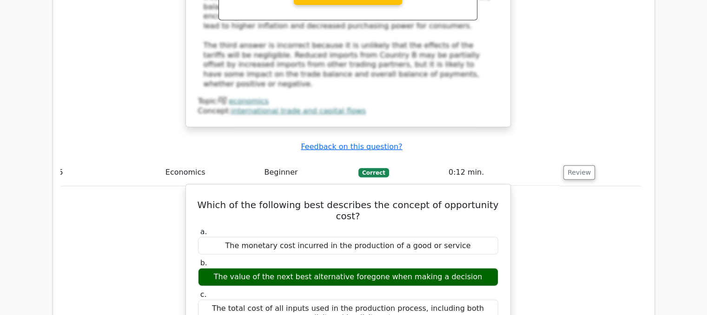
scroll to position [2568, 0]
